Goal: Task Accomplishment & Management: Use online tool/utility

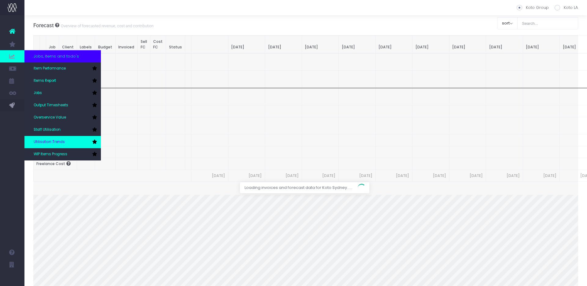
click at [48, 141] on span "Utilisation Trends" at bounding box center [49, 142] width 31 height 6
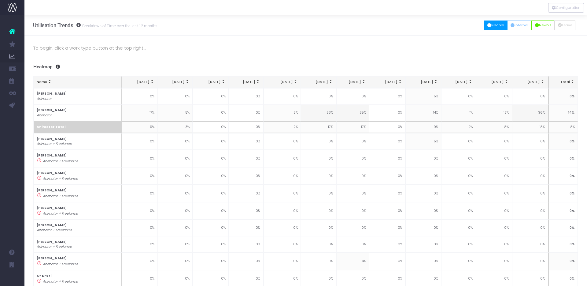
click at [489, 24] on button "Billable" at bounding box center [496, 25] width 24 height 9
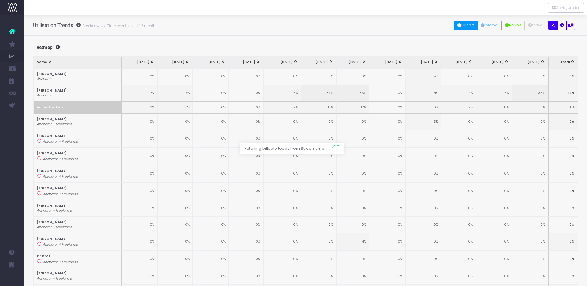
click at [500, 23] on div at bounding box center [293, 143] width 587 height 286
click at [491, 25] on div at bounding box center [293, 143] width 587 height 286
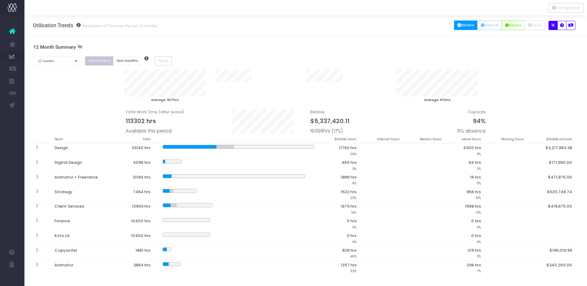
click at [489, 30] on div "All Billable Internal Newbiz Leave Missing" at bounding box center [502, 25] width 94 height 13
click at [491, 27] on button "Internal" at bounding box center [490, 25] width 25 height 9
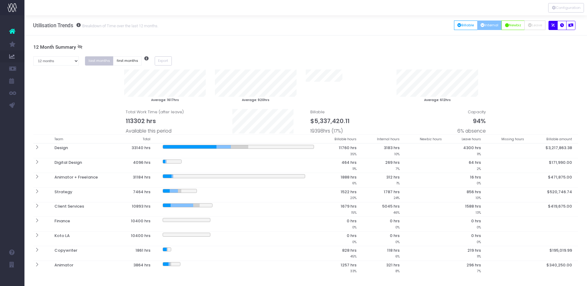
click at [524, 20] on div "All Billable Internal Newbiz Leave Missing" at bounding box center [502, 25] width 94 height 13
click at [513, 26] on button "Newbiz" at bounding box center [513, 25] width 23 height 9
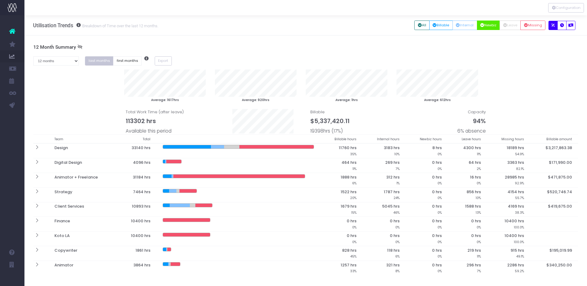
click at [534, 31] on div "All Billable Internal Newbiz Leave Missing" at bounding box center [482, 25] width 134 height 13
click at [537, 29] on button "Missing" at bounding box center [533, 25] width 25 height 9
click at [559, 28] on button "button" at bounding box center [562, 25] width 9 height 9
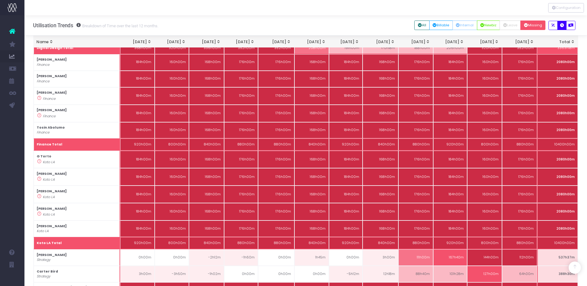
scroll to position [1138, 0]
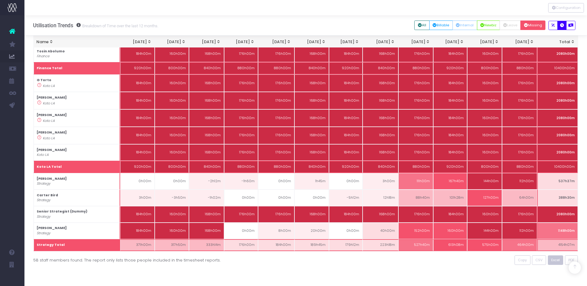
click at [558, 260] on span "Excel" at bounding box center [556, 259] width 9 height 5
